Goal: Check status: Check status

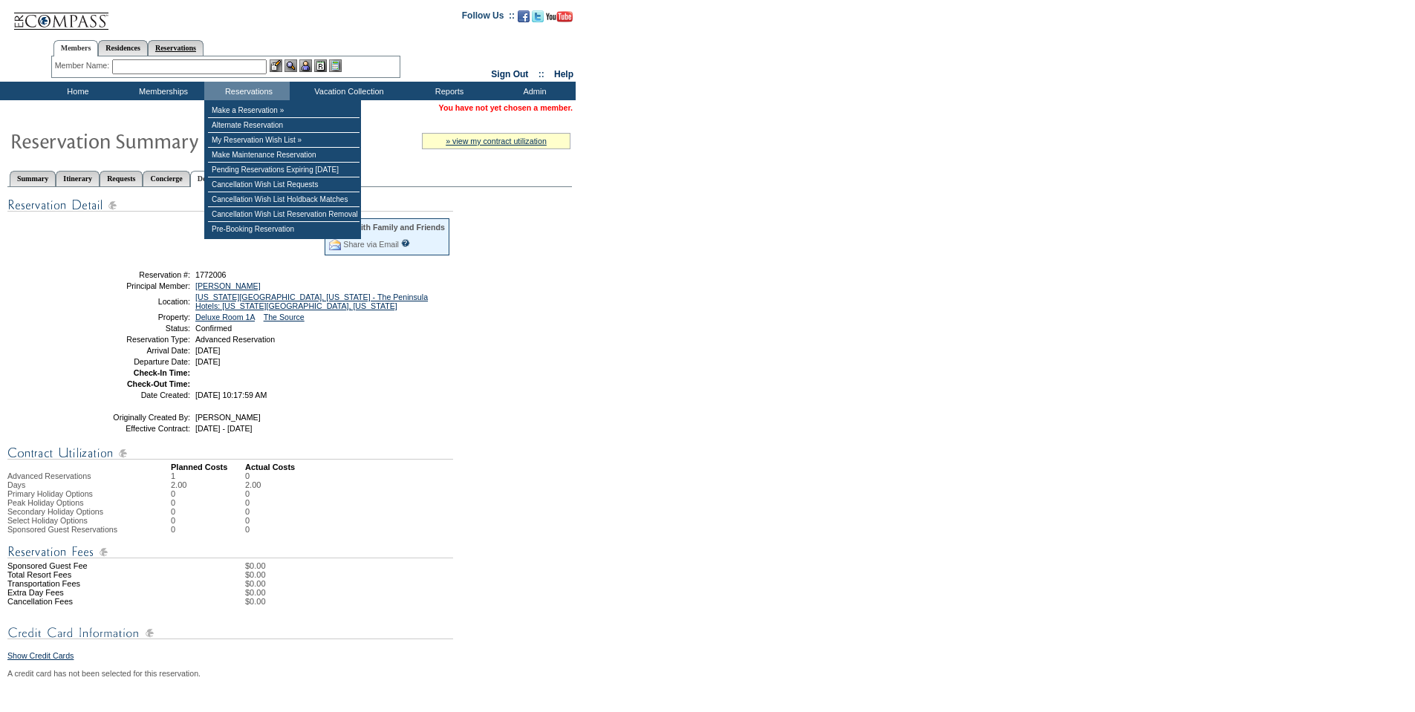
click at [203, 48] on link "Reservations" at bounding box center [176, 48] width 56 height 16
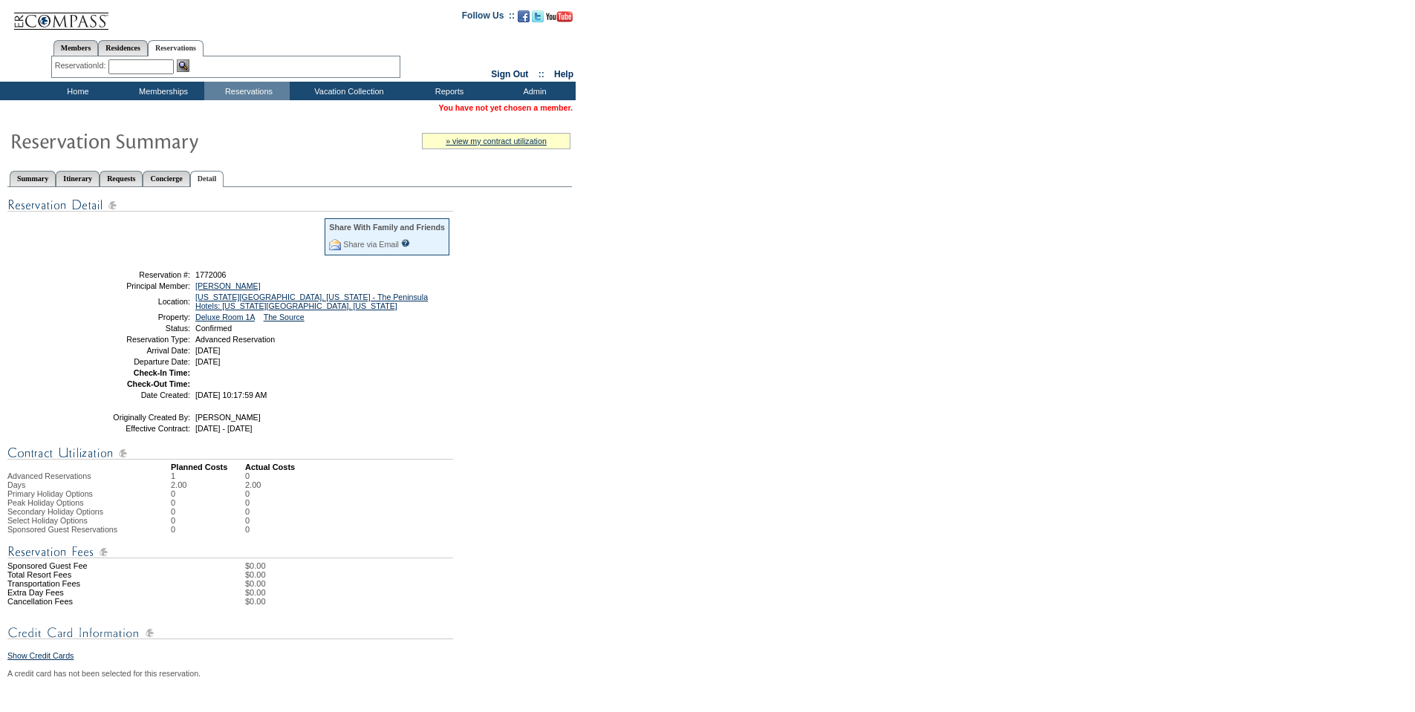
click at [163, 66] on input "text" at bounding box center [140, 66] width 65 height 15
paste input "1772007"
type input "1772007"
click at [186, 65] on img at bounding box center [183, 65] width 13 height 13
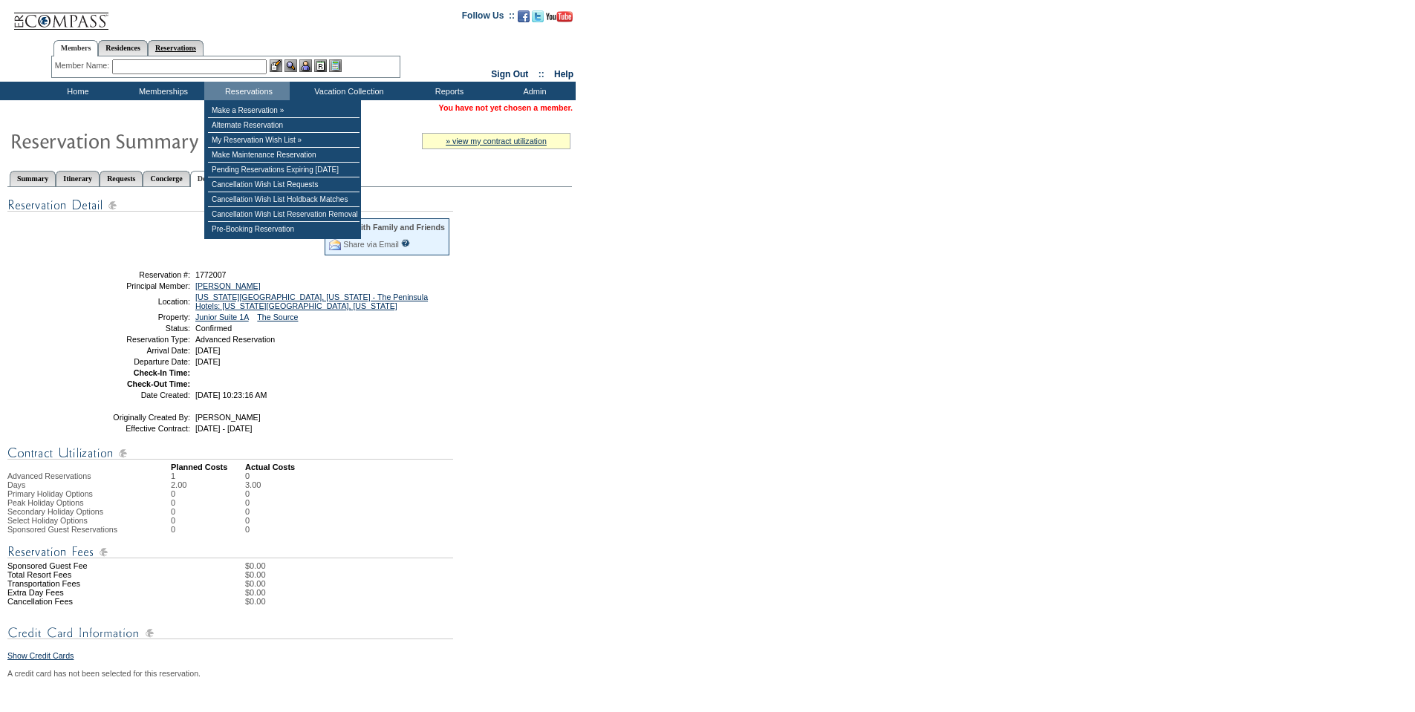
click at [194, 42] on link "Reservations" at bounding box center [176, 48] width 56 height 16
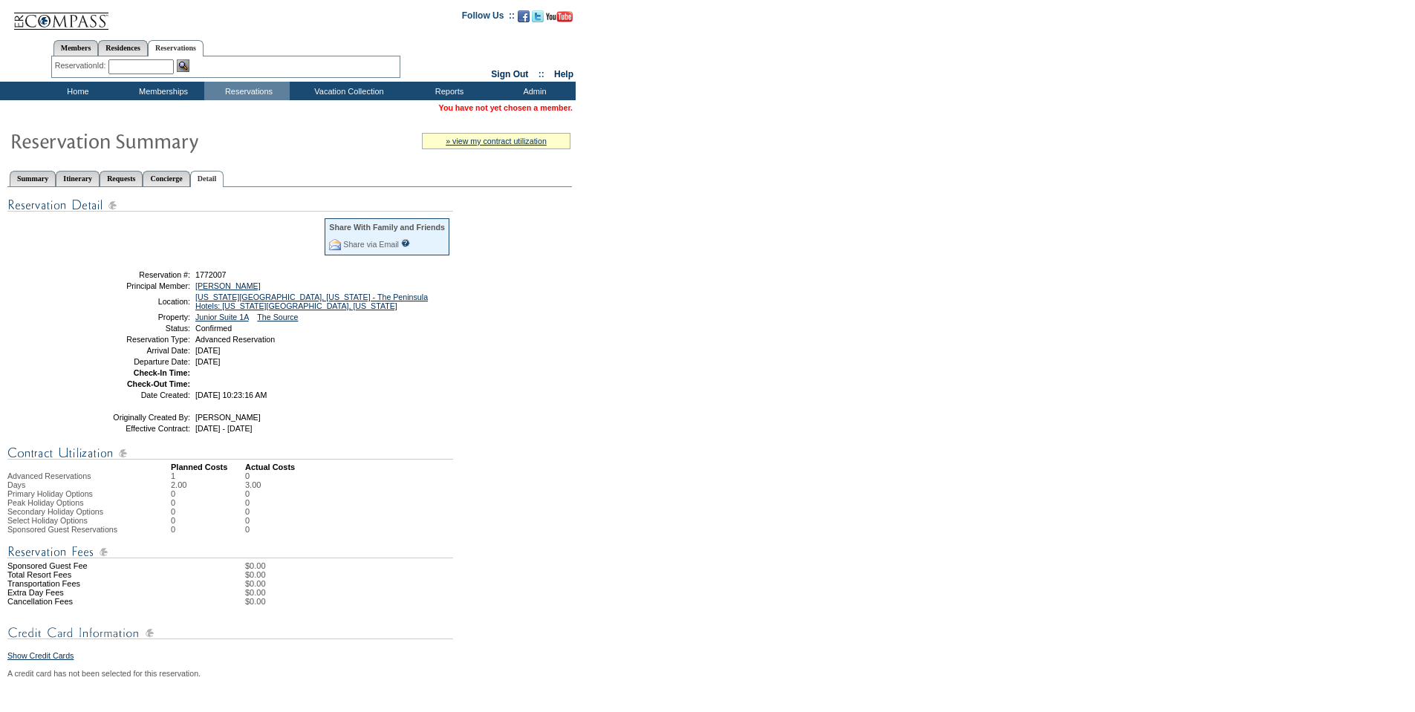
click at [150, 64] on input "text" at bounding box center [140, 66] width 65 height 15
paste input "1787806"
type input "1787806"
click at [184, 65] on img at bounding box center [183, 65] width 13 height 13
